Goal: Information Seeking & Learning: Learn about a topic

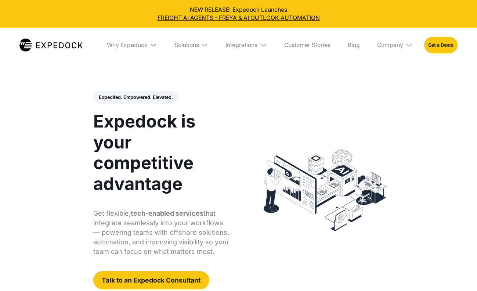
select select
click at [130, 47] on div "Why Expedock" at bounding box center [127, 44] width 41 height 7
select select
